Goal: Task Accomplishment & Management: Understand process/instructions

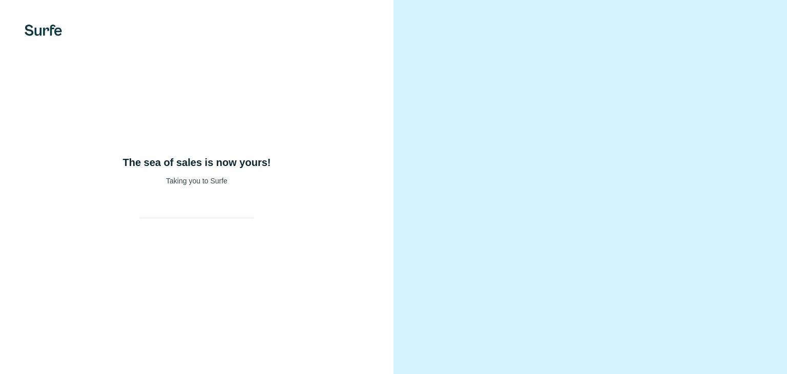
click at [208, 173] on div "The sea of sales is now yours! Taking you to Surfe" at bounding box center [196, 187] width 393 height 374
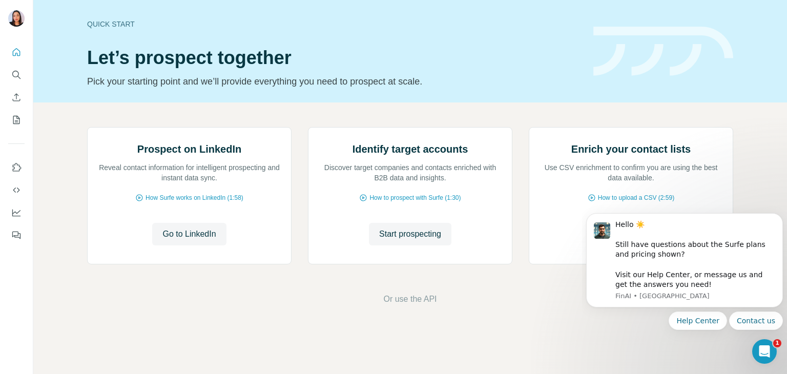
scroll to position [69, 0]
click at [17, 53] on icon "Quick start" at bounding box center [16, 52] width 10 height 10
click at [15, 55] on icon "Quick start" at bounding box center [17, 52] width 8 height 8
click at [15, 166] on icon "Use Surfe on LinkedIn" at bounding box center [16, 167] width 10 height 10
